Goal: Find specific page/section: Find specific page/section

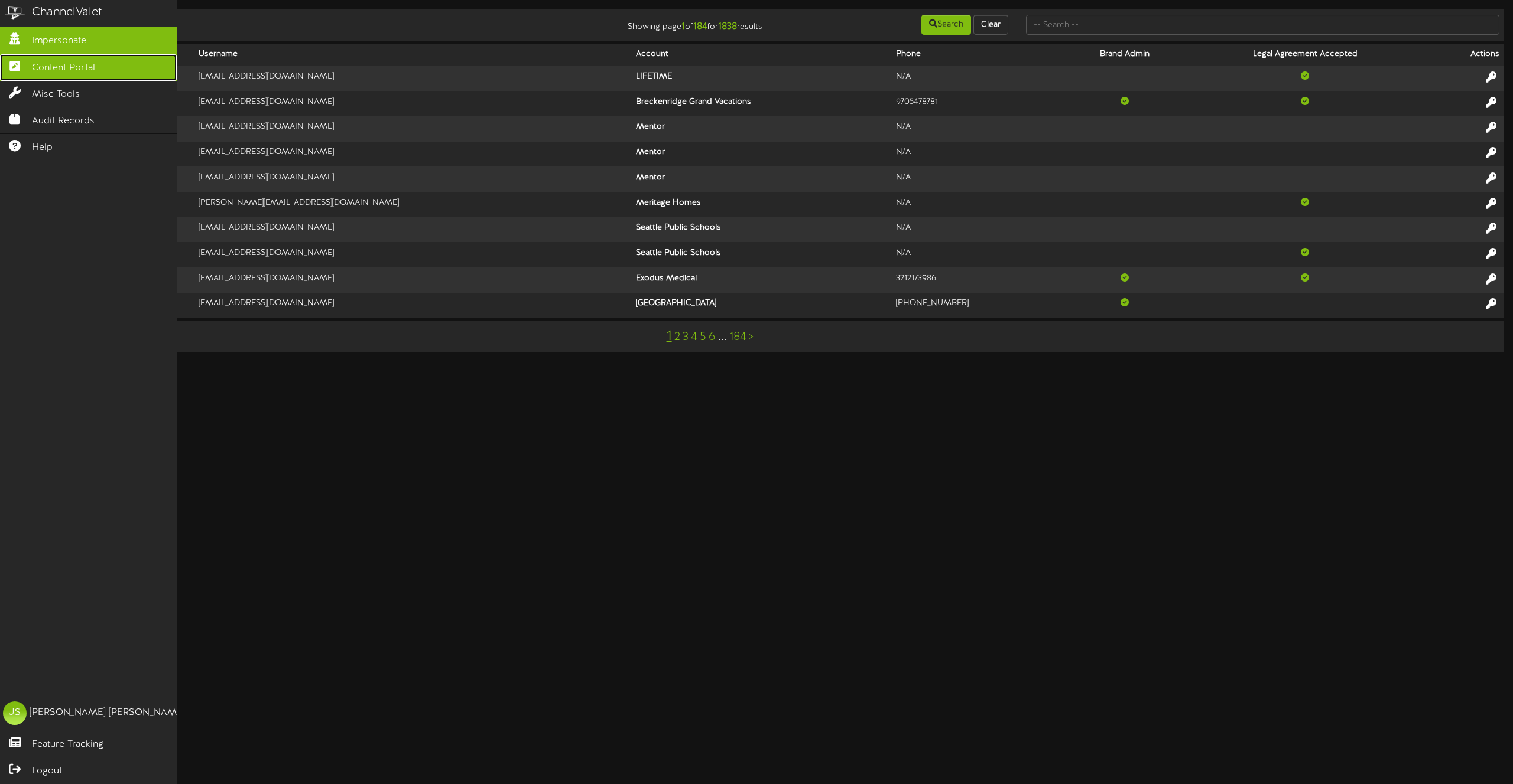
click at [19, 57] on link "Content Portal" at bounding box center [88, 68] width 177 height 27
